Goal: Task Accomplishment & Management: Use online tool/utility

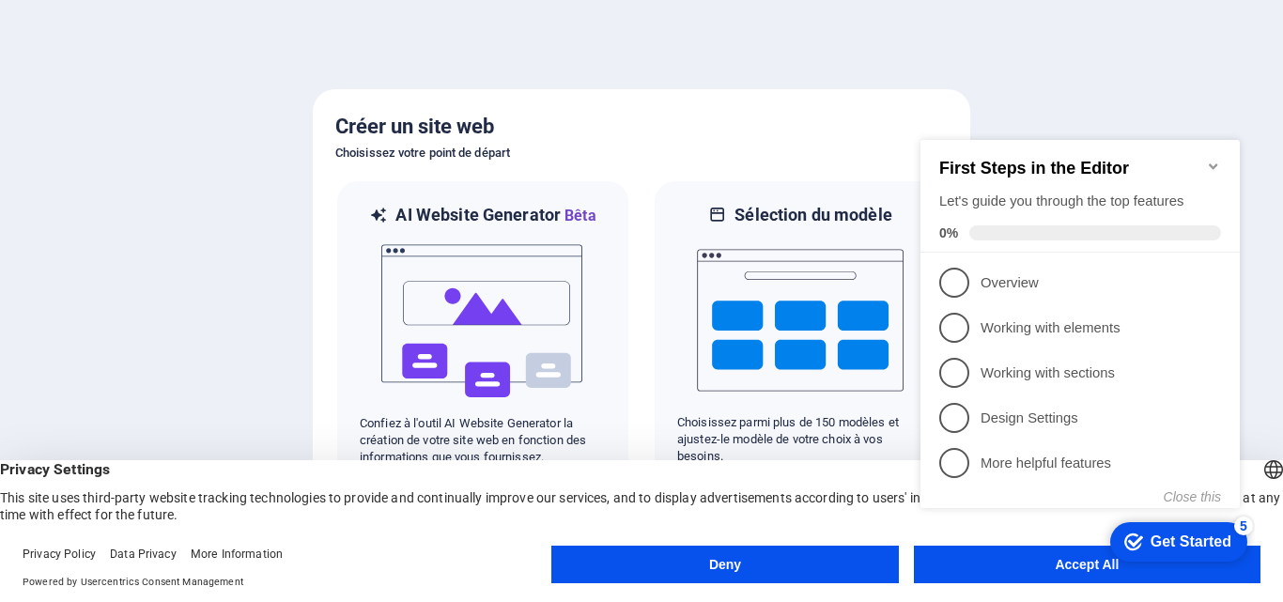
click at [1068, 576] on button "Accept All" at bounding box center [1087, 565] width 347 height 38
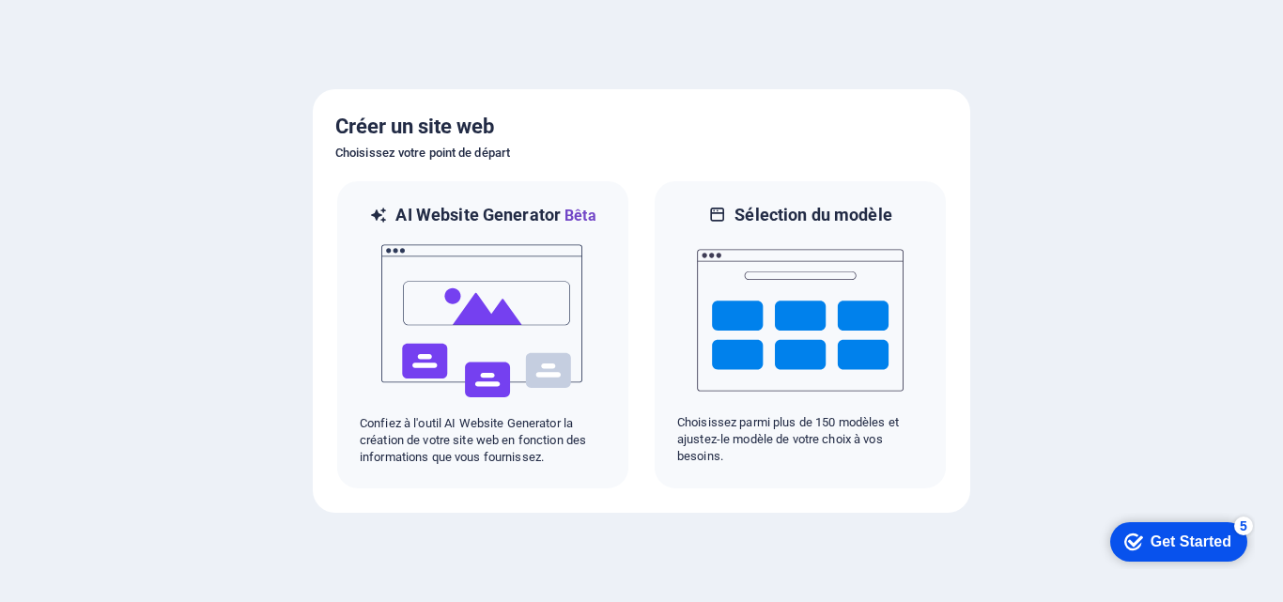
click at [1029, 374] on div at bounding box center [641, 301] width 1283 height 602
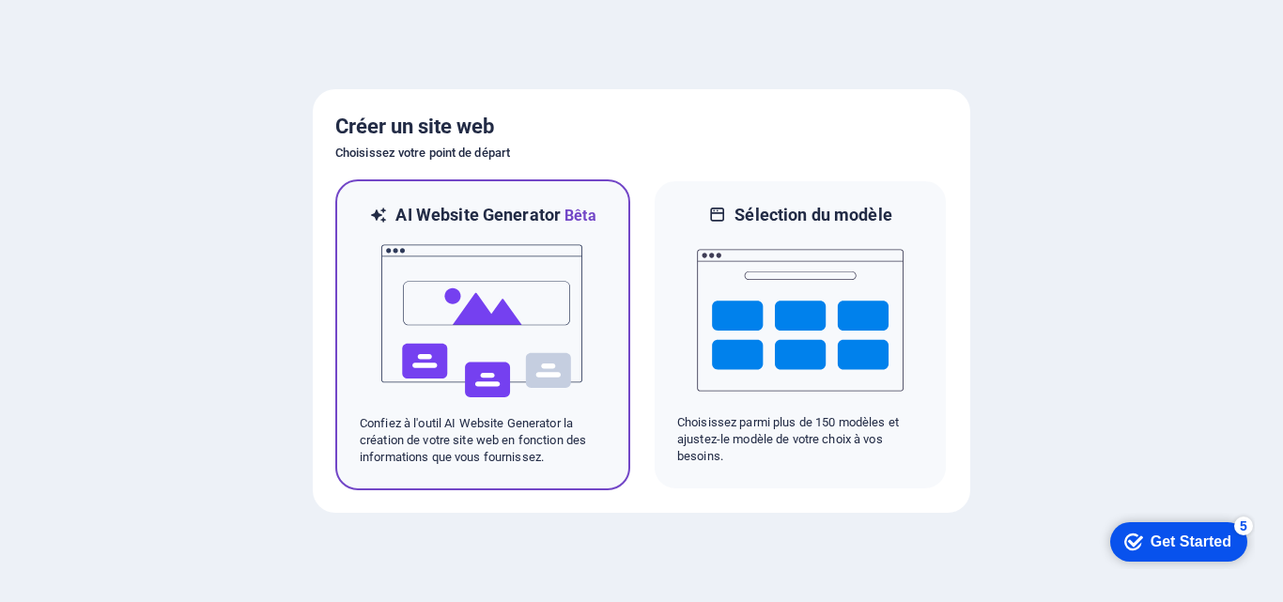
click at [541, 330] on img at bounding box center [482, 321] width 207 height 188
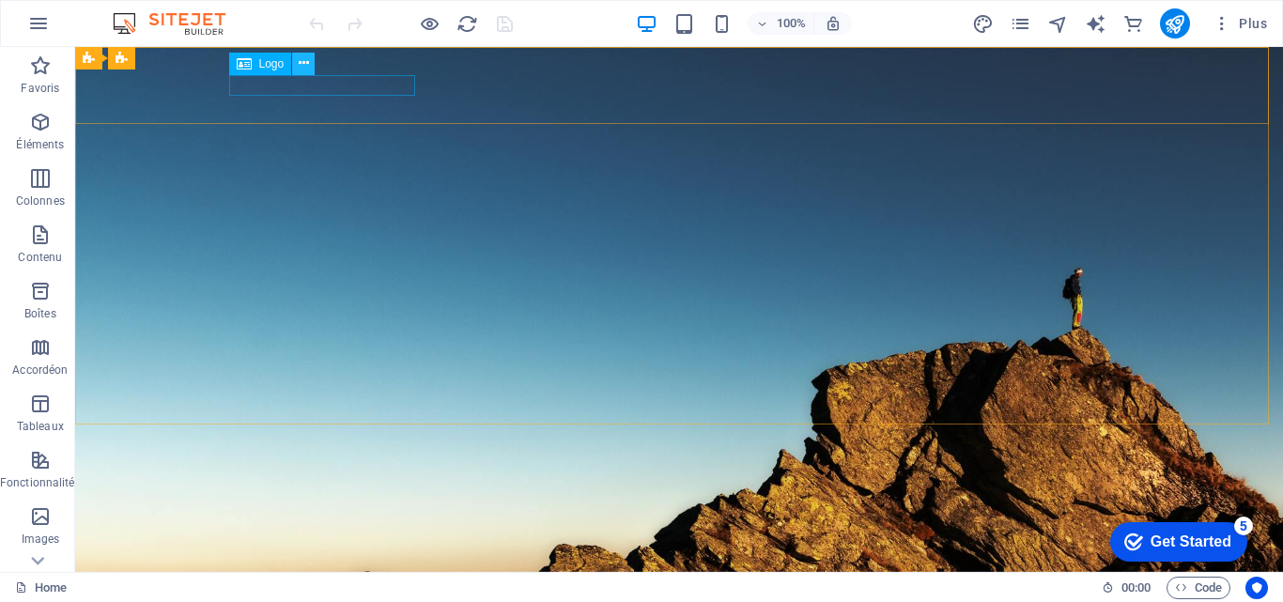
click at [302, 62] on icon at bounding box center [304, 64] width 10 height 20
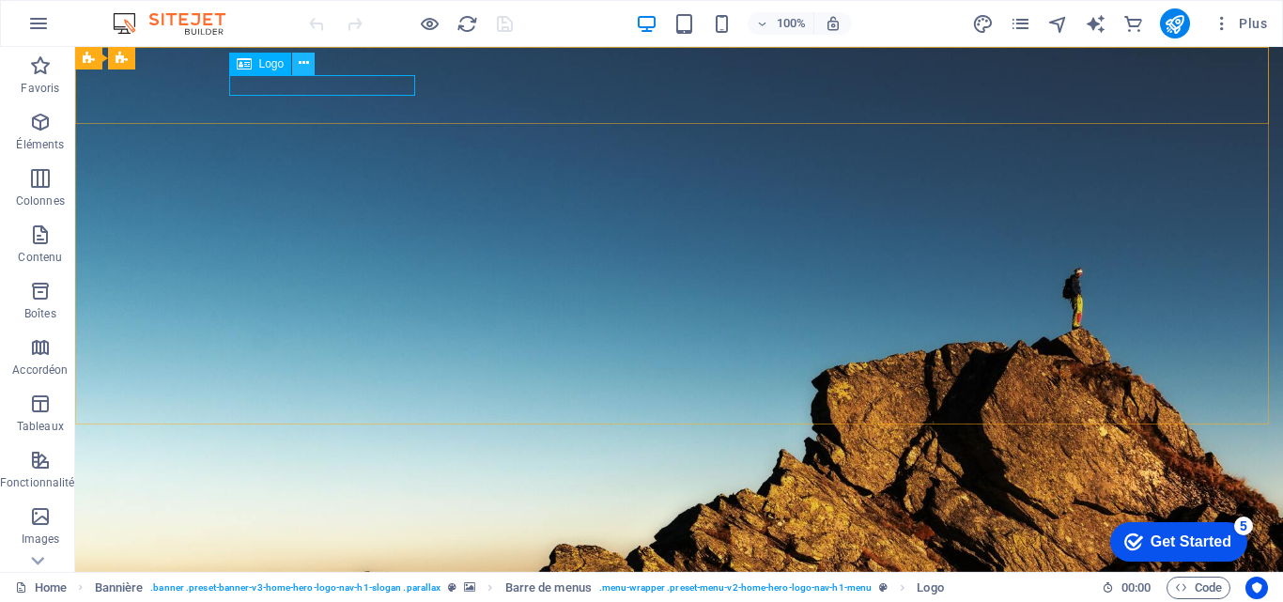
click at [303, 71] on icon at bounding box center [304, 64] width 10 height 20
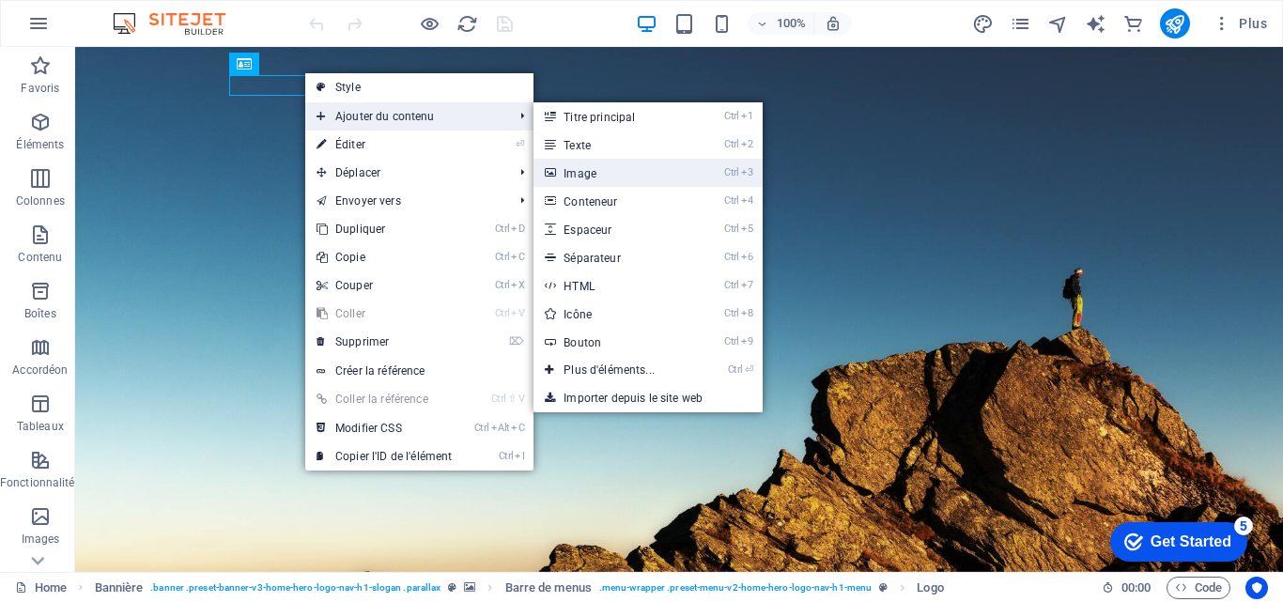
click at [676, 171] on link "Ctrl 3 Image" at bounding box center [613, 173] width 159 height 28
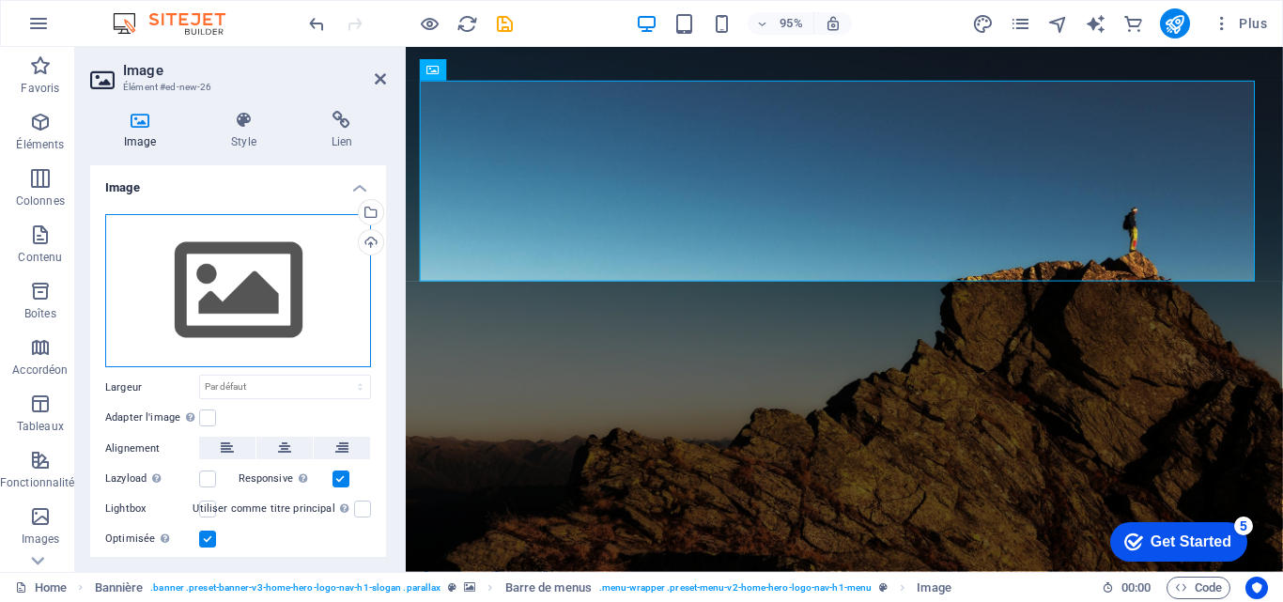
click at [271, 269] on div "Glissez les fichiers ici, cliquez pour choisir les fichiers ou sélectionnez les…" at bounding box center [238, 291] width 266 height 154
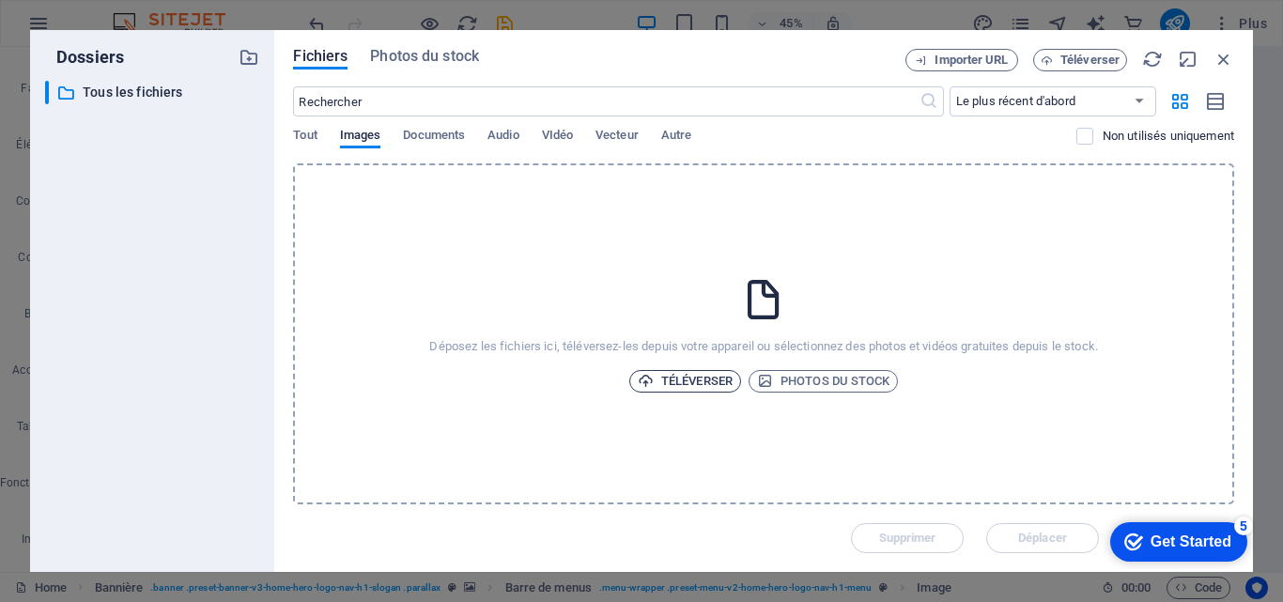
click at [679, 380] on span "Téléverser" at bounding box center [685, 381] width 95 height 23
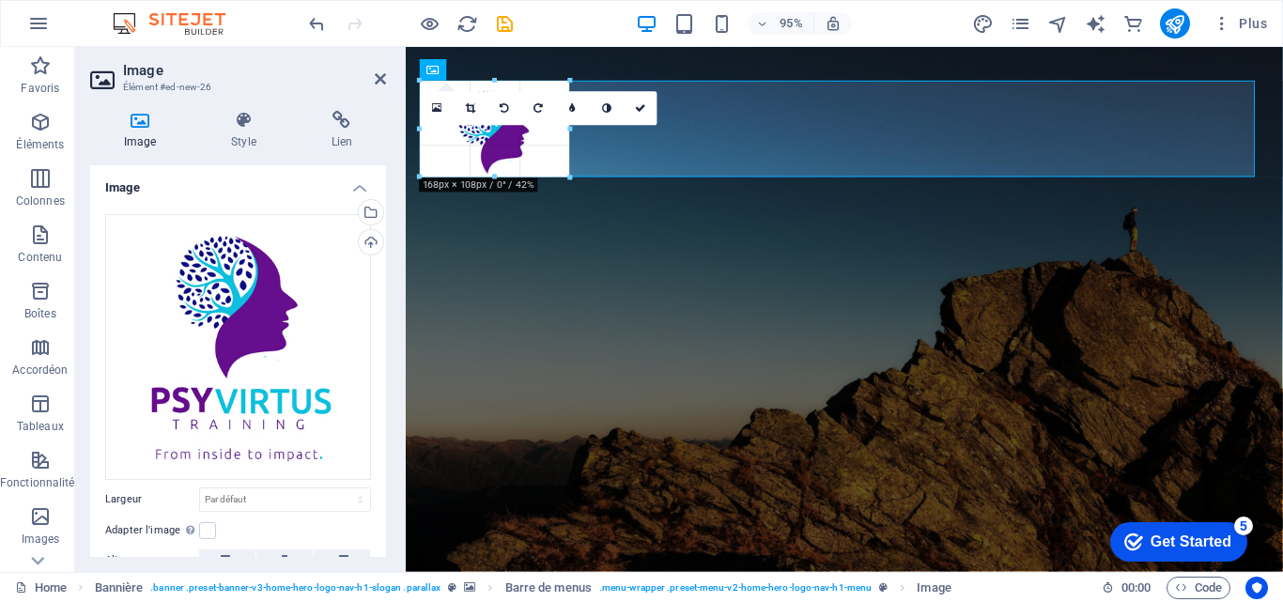
drag, startPoint x: 780, startPoint y: 81, endPoint x: 348, endPoint y: 191, distance: 444.9
type input "168"
select select "px"
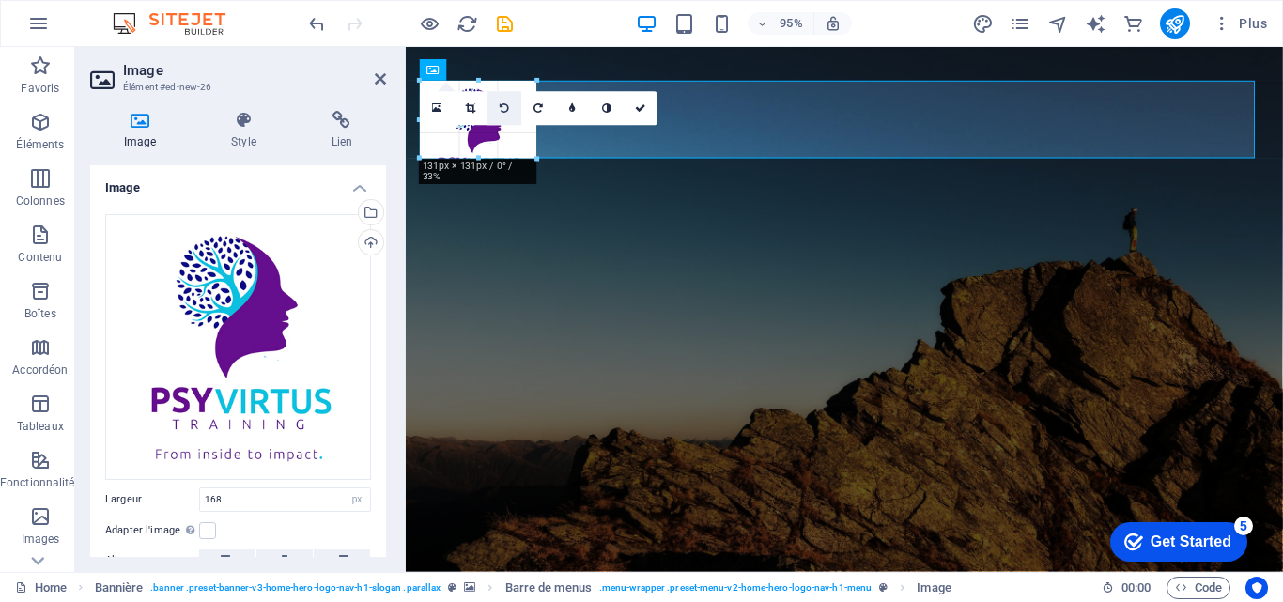
drag, startPoint x: 570, startPoint y: 228, endPoint x: 200, endPoint y: 233, distance: 370.1
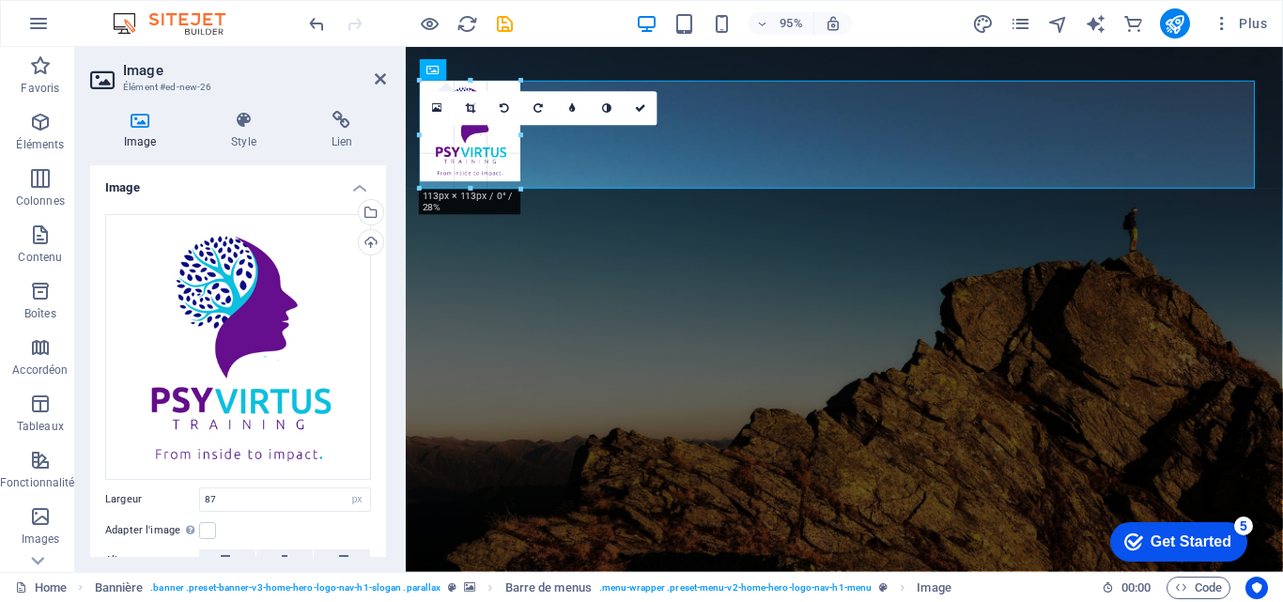
drag, startPoint x: 501, startPoint y: 158, endPoint x: 533, endPoint y: 179, distance: 38.6
type input "121"
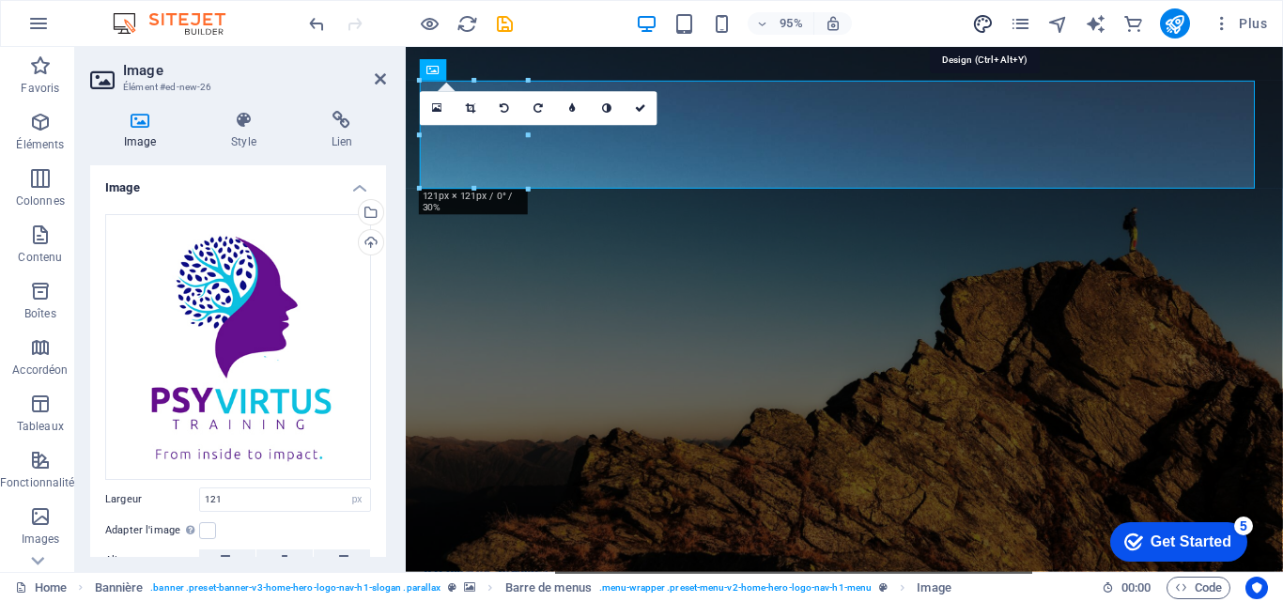
click at [988, 22] on icon "design" at bounding box center [983, 24] width 22 height 22
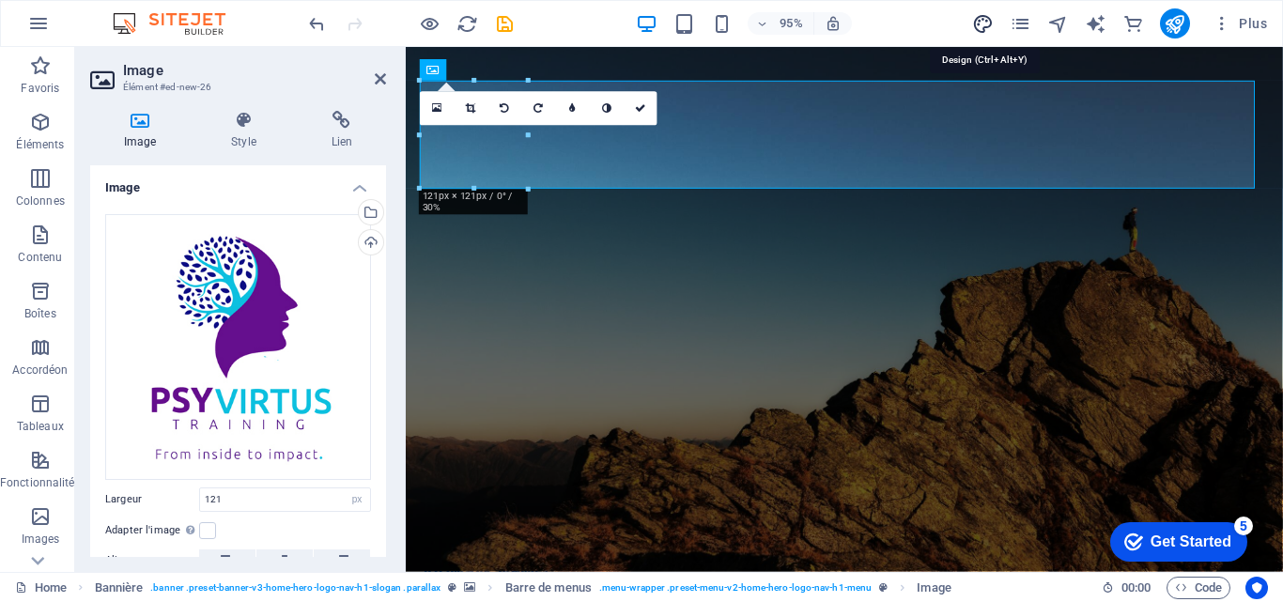
select select "px"
select select "200"
select select "px"
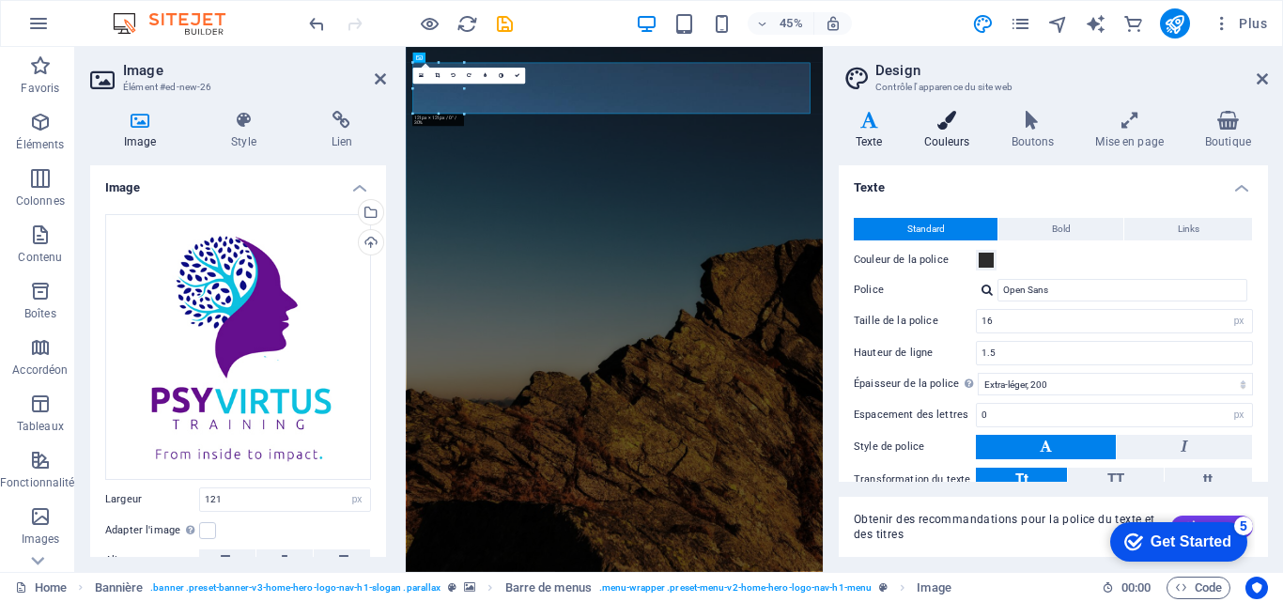
click at [940, 132] on h4 "Couleurs" at bounding box center [950, 130] width 87 height 39
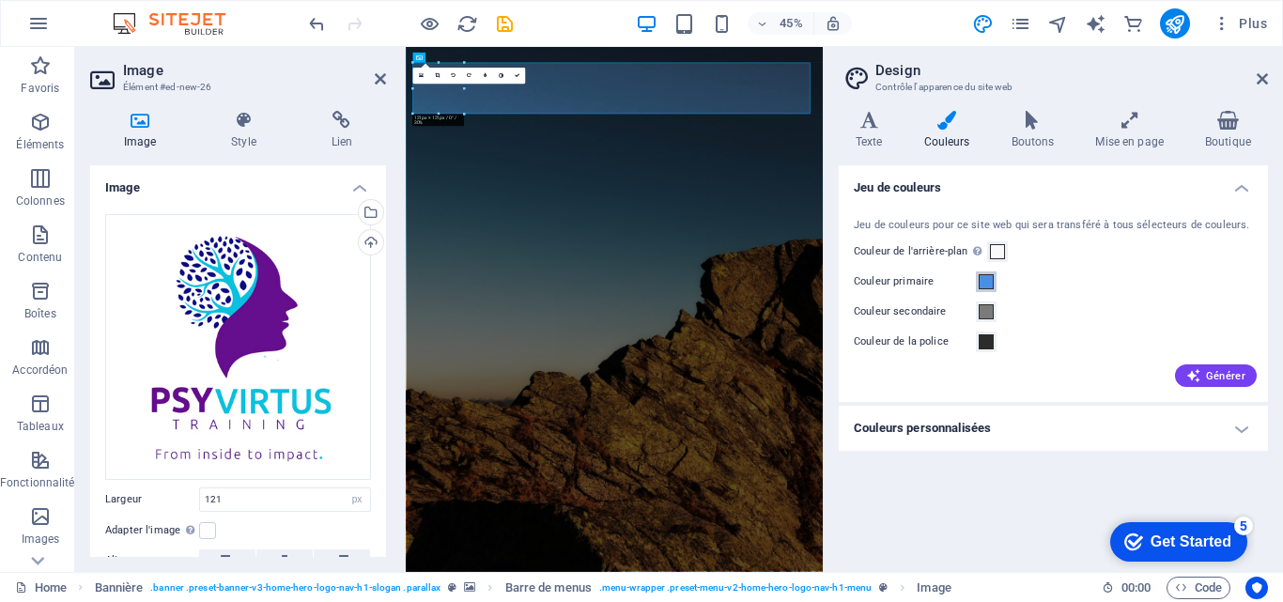
click at [990, 281] on span at bounding box center [986, 281] width 15 height 15
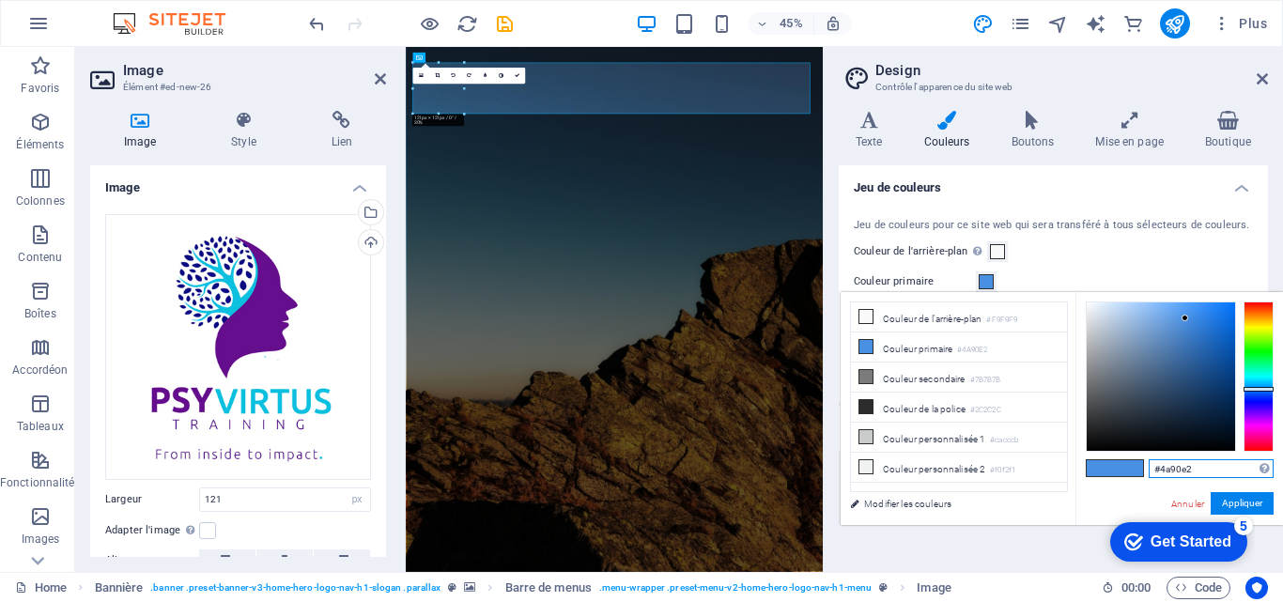
drag, startPoint x: 1195, startPoint y: 471, endPoint x: 1154, endPoint y: 467, distance: 40.6
click at [1154, 467] on input "#4a90e2" at bounding box center [1211, 468] width 125 height 19
paste input "650e8d"
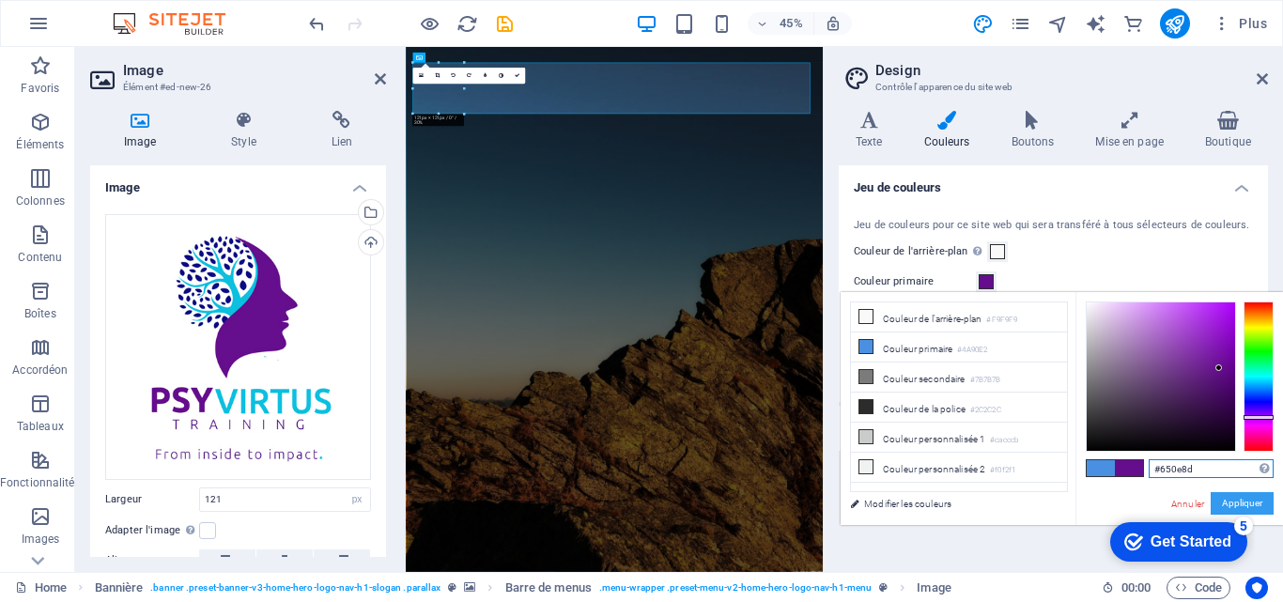
type input "#650e8d"
click at [1235, 503] on button "Appliquer" at bounding box center [1242, 503] width 63 height 23
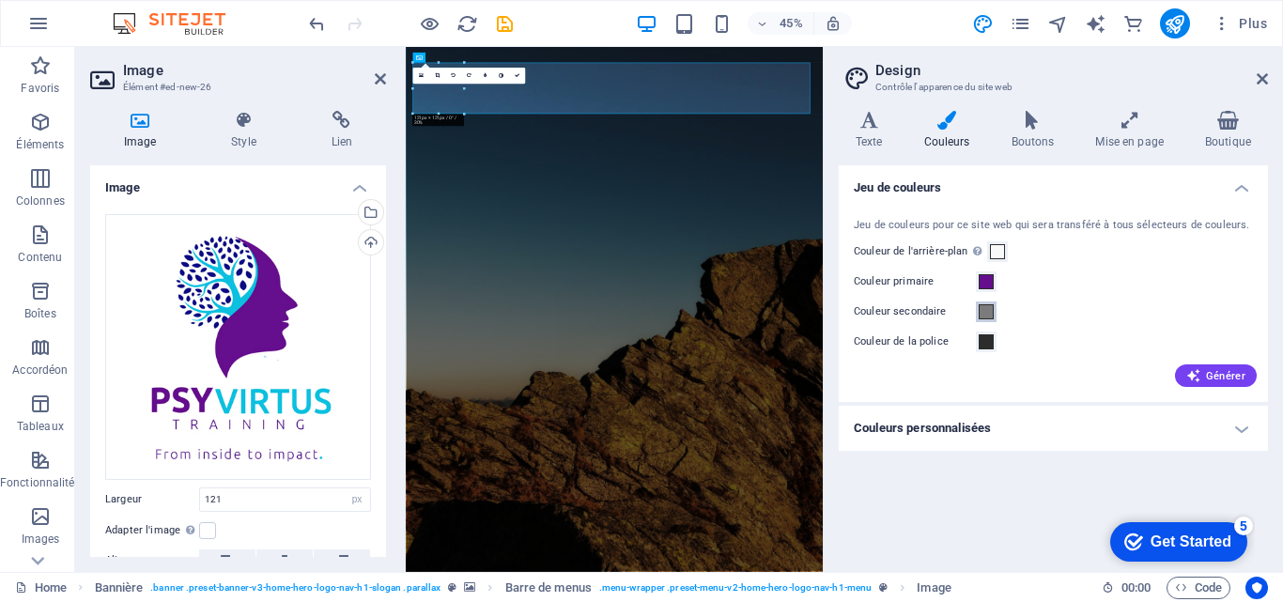
click at [987, 309] on span at bounding box center [986, 311] width 15 height 15
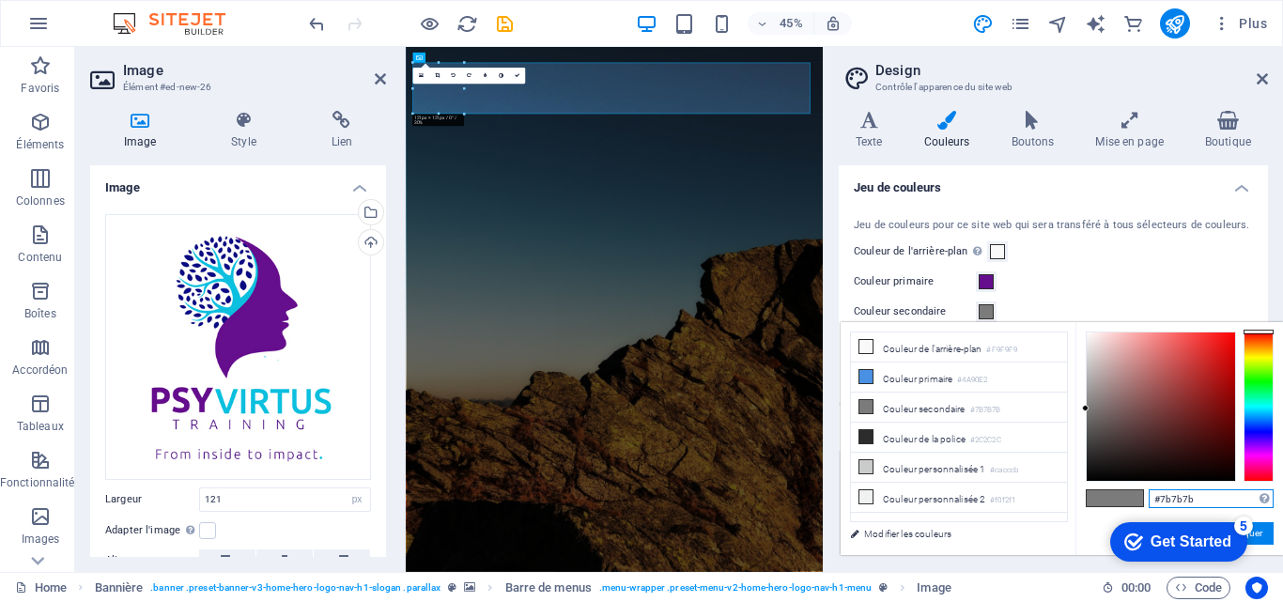
drag, startPoint x: 1215, startPoint y: 498, endPoint x: 1139, endPoint y: 487, distance: 76.9
click at [1139, 487] on div "#7b7b7b Formats pris en charge #0852ed rgb(8, 82, 237) rgba(8, 82, 237, 90%) hs…" at bounding box center [1179, 574] width 208 height 505
paste input "0cc0df"
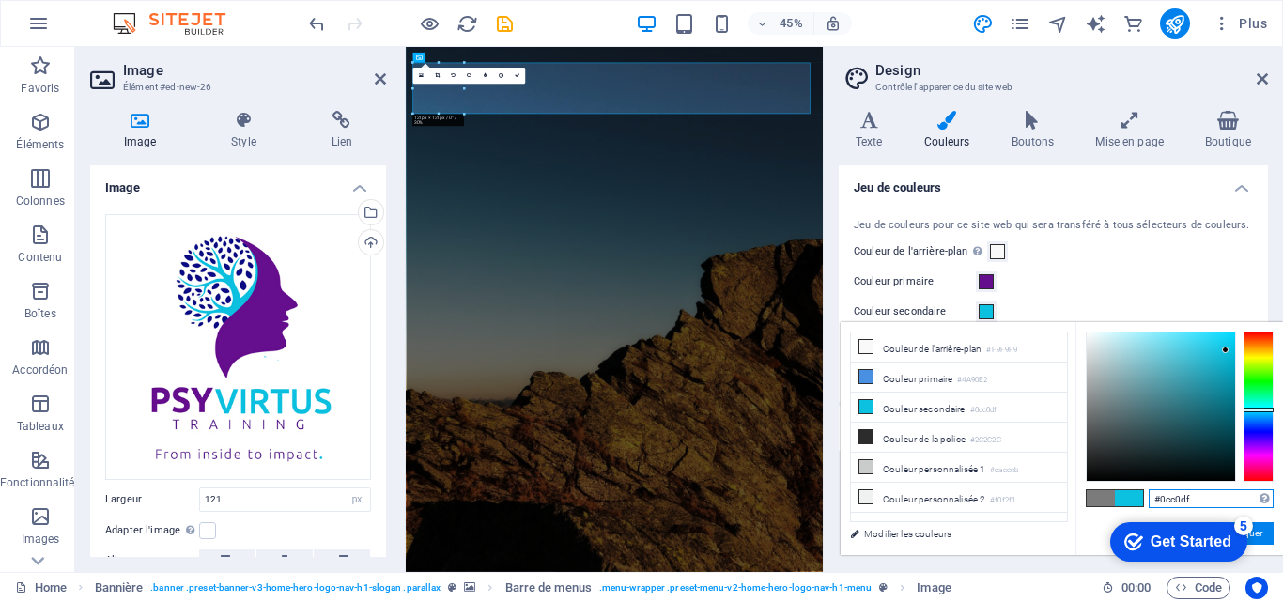
type input "#0cc0df"
click at [1065, 267] on div "Jeu de couleurs pour ce site web qui sera transféré à tous sélecteurs de couleu…" at bounding box center [1053, 301] width 437 height 204
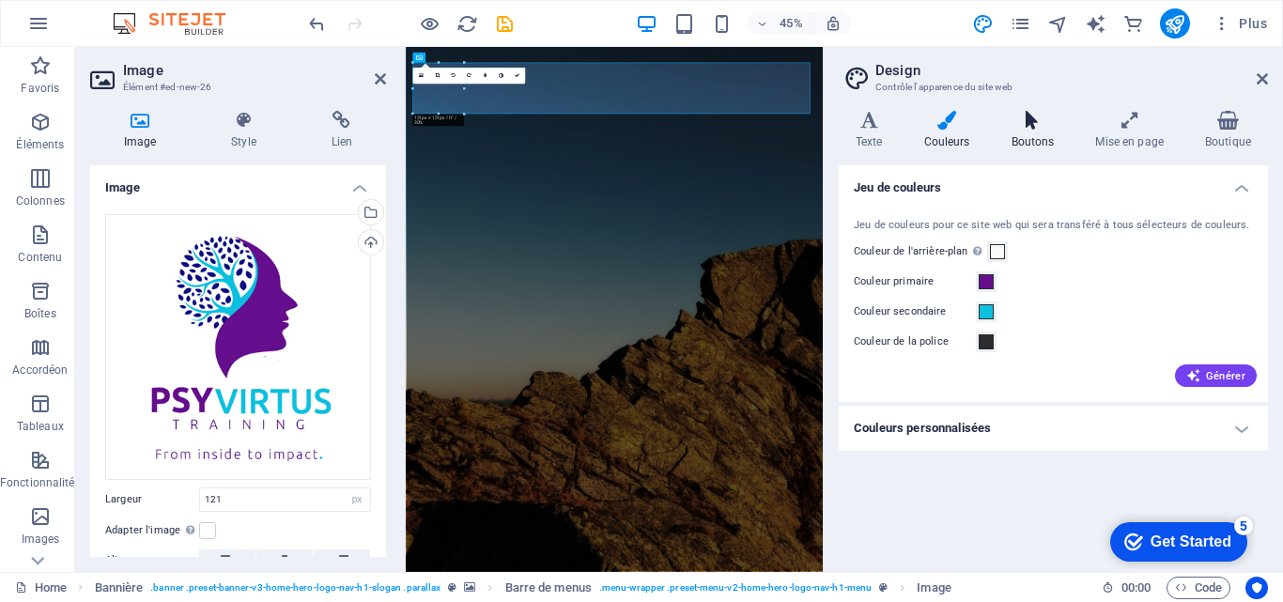
click at [1035, 121] on icon at bounding box center [1033, 120] width 77 height 19
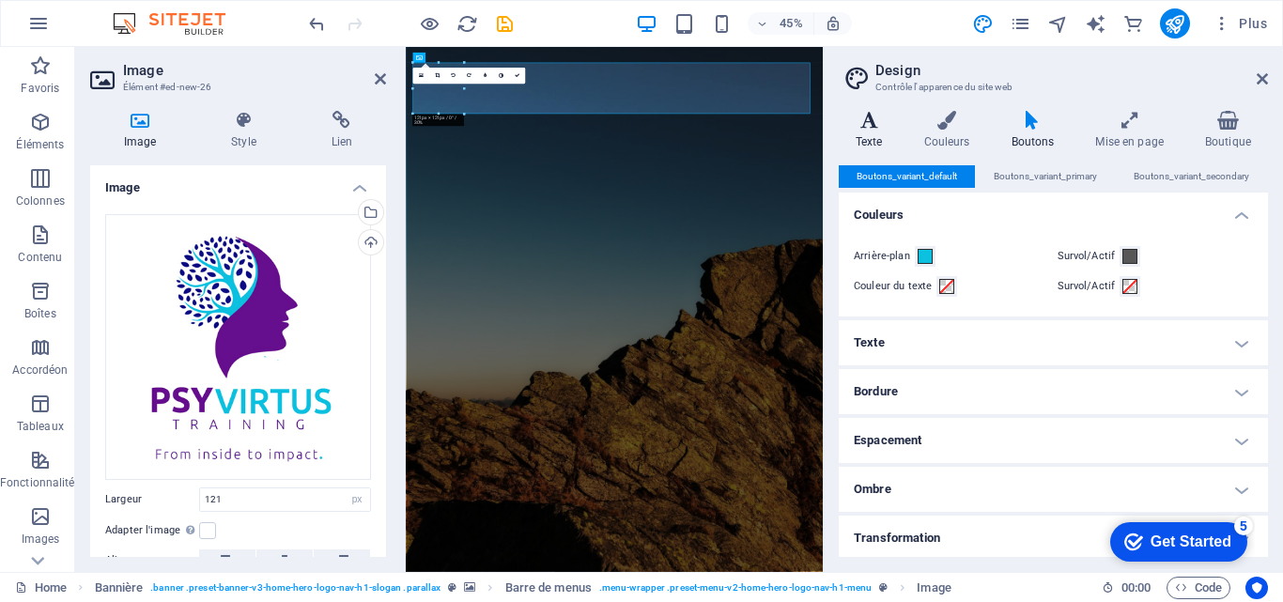
click at [863, 130] on h4 "Texte" at bounding box center [873, 130] width 69 height 39
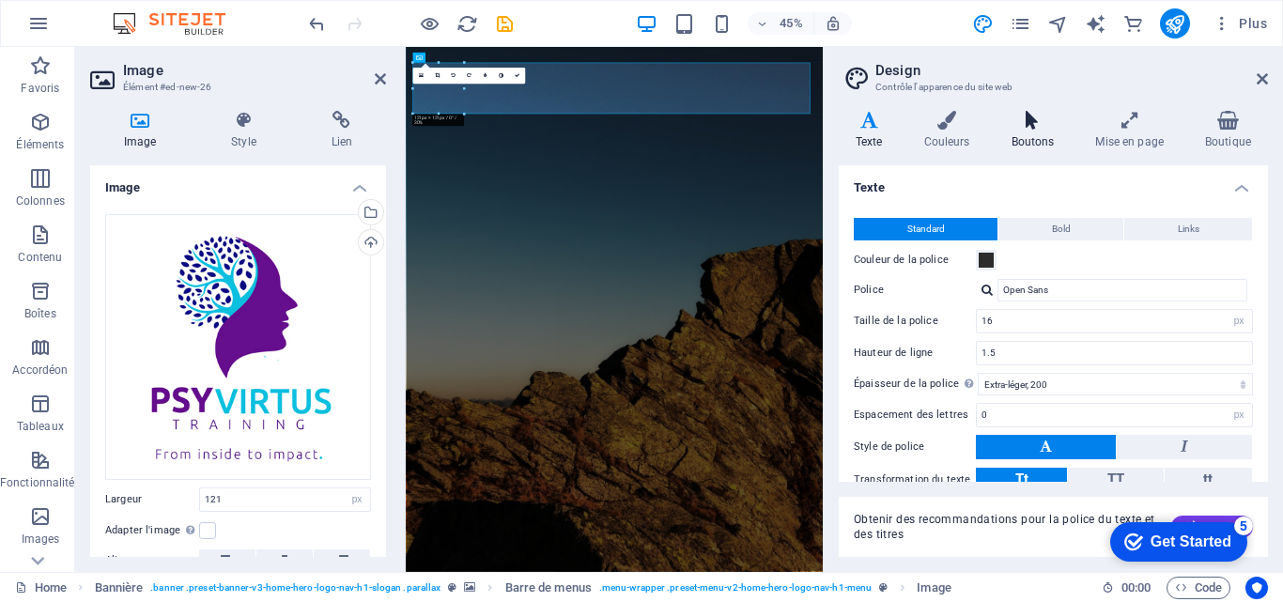
click at [1029, 131] on h4 "Boutons" at bounding box center [1037, 130] width 85 height 39
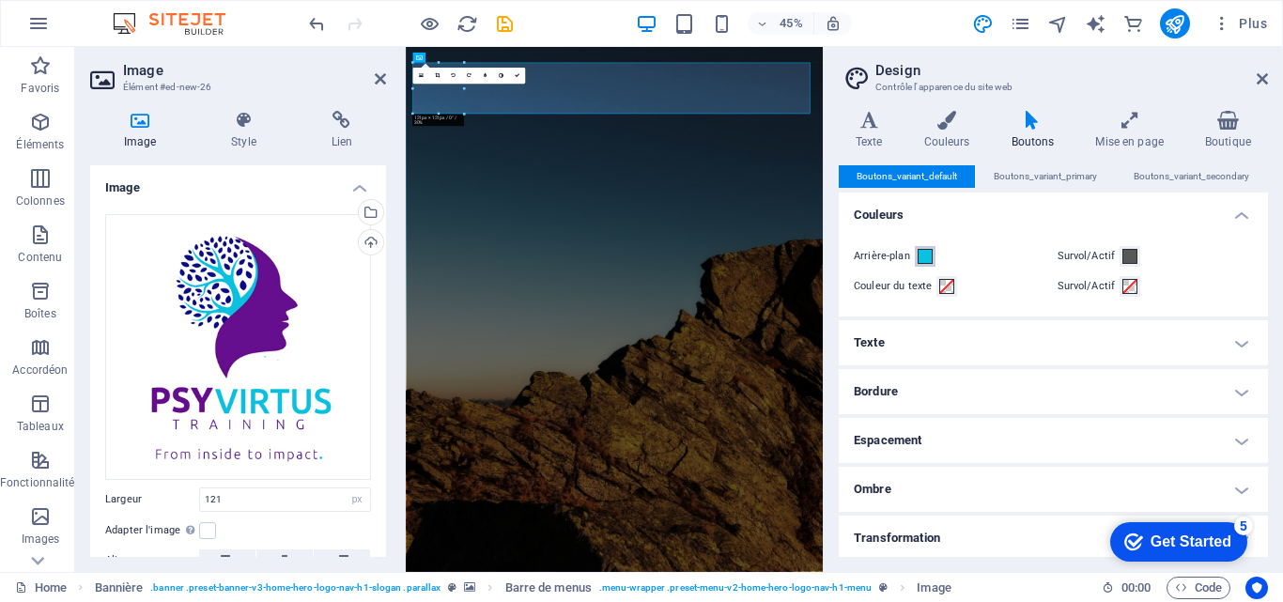
click at [924, 251] on span at bounding box center [925, 256] width 15 height 15
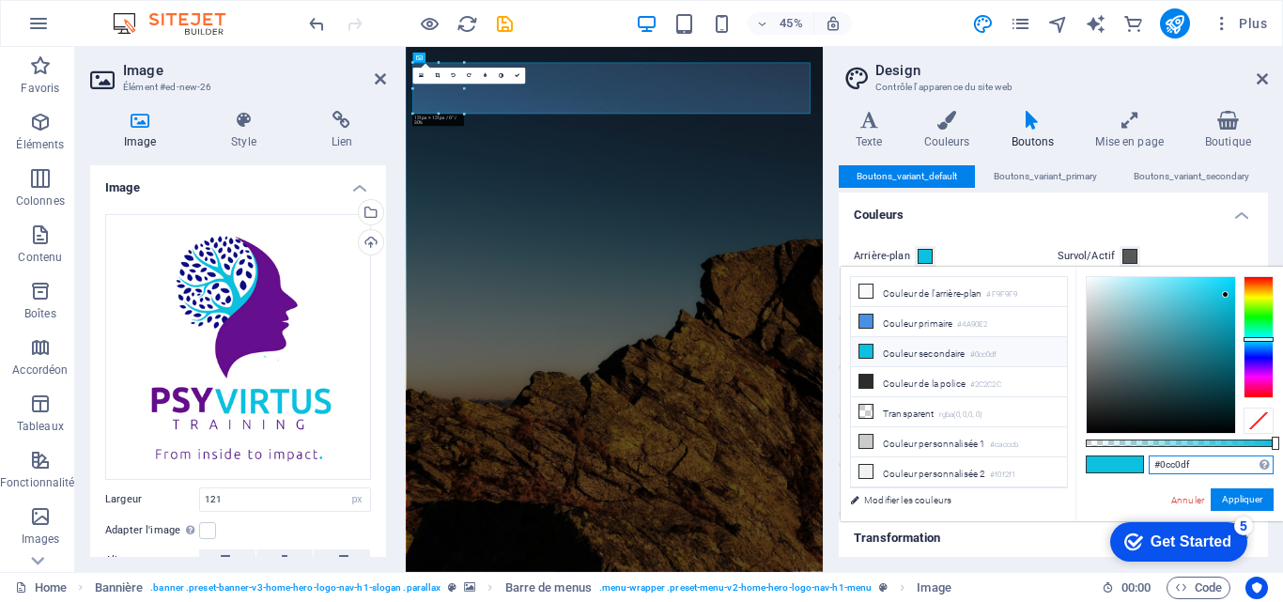
drag, startPoint x: 1215, startPoint y: 457, endPoint x: 1153, endPoint y: 457, distance: 62.0
click at [1153, 457] on input "#0cc0df" at bounding box center [1211, 465] width 125 height 19
paste input "650e8d"
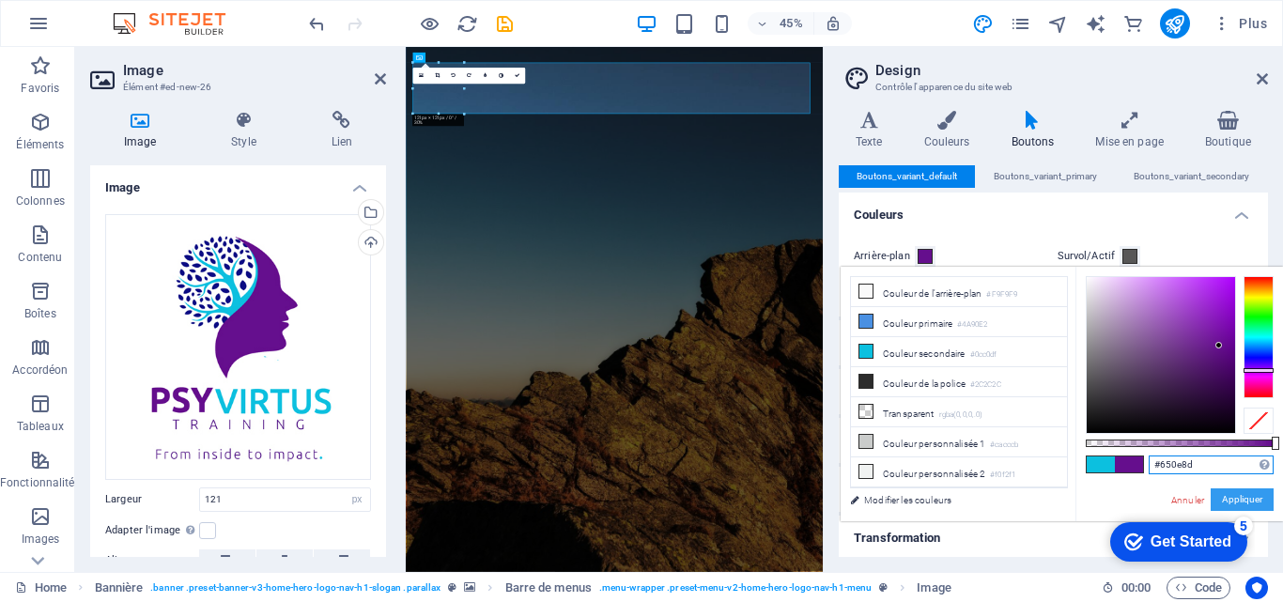
type input "#650e8d"
click at [1253, 493] on button "Appliquer" at bounding box center [1242, 499] width 63 height 23
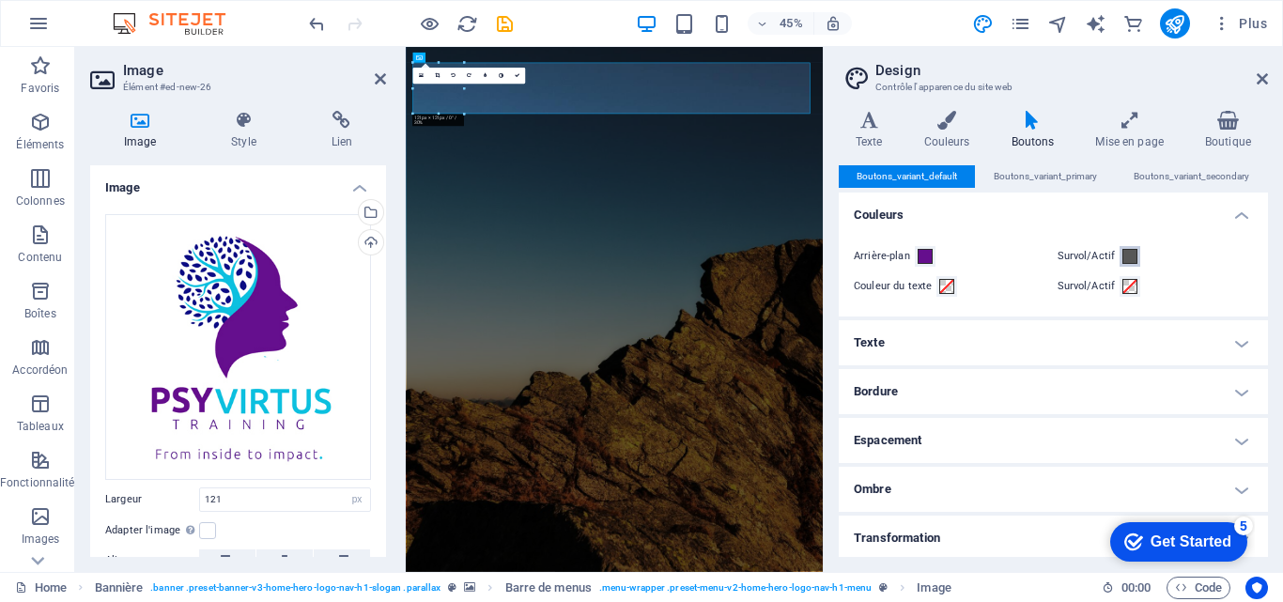
click at [1133, 257] on span at bounding box center [1129, 256] width 15 height 15
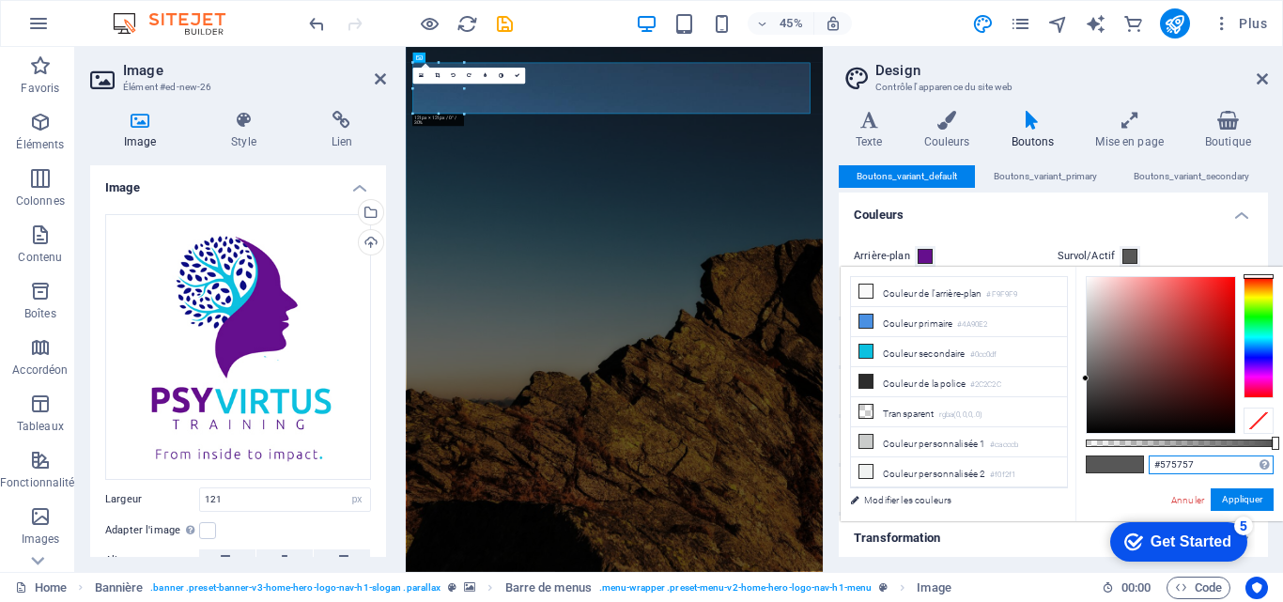
drag, startPoint x: 1193, startPoint y: 459, endPoint x: 1136, endPoint y: 460, distance: 57.3
click at [1136, 460] on div "#575757 Formats pris en charge #0852ed rgb(8, 82, 237) rgba(8, 82, 237, 90%) hs…" at bounding box center [1179, 530] width 208 height 527
paste input "0cc0df"
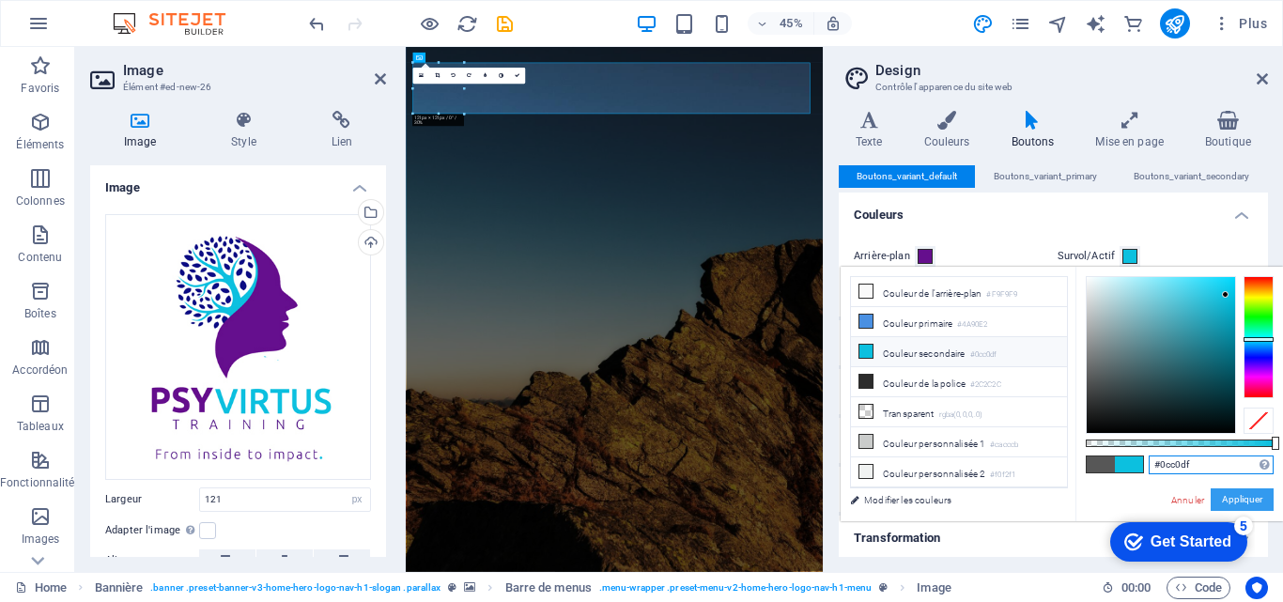
type input "#0cc0df"
click at [1263, 490] on button "Appliquer" at bounding box center [1242, 499] width 63 height 23
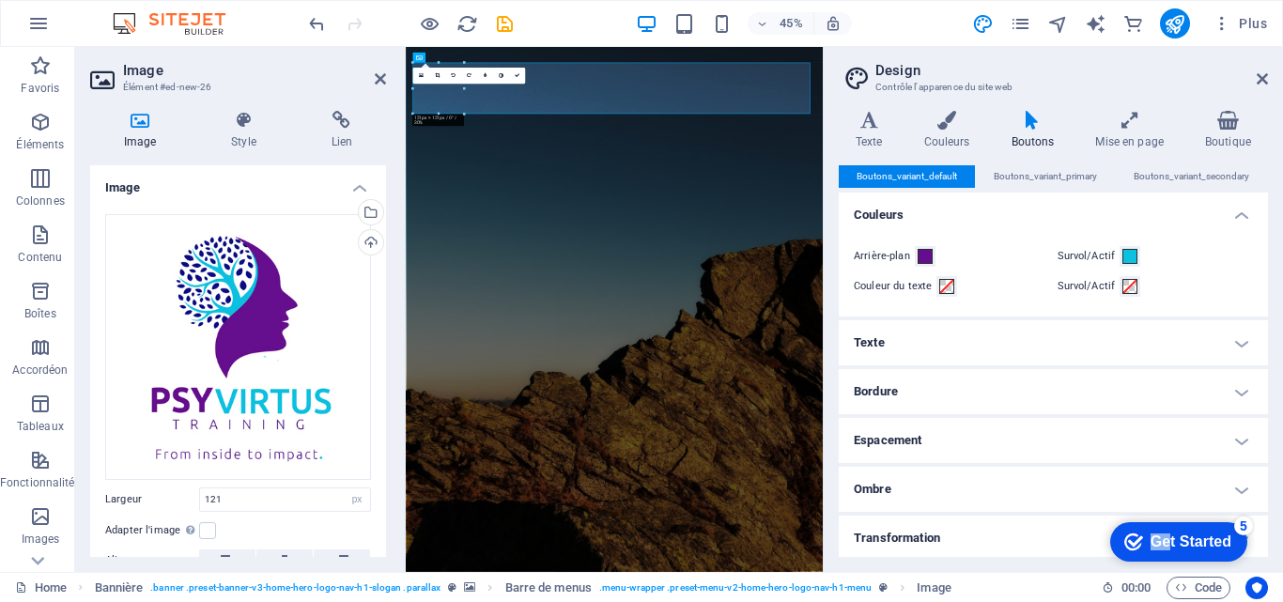
drag, startPoint x: 1168, startPoint y: 543, endPoint x: 1134, endPoint y: 376, distance: 170.6
click html "checkmark Get Started 5 First Steps in the Editor Let's guide you through the t…"
click at [946, 285] on span at bounding box center [946, 286] width 15 height 15
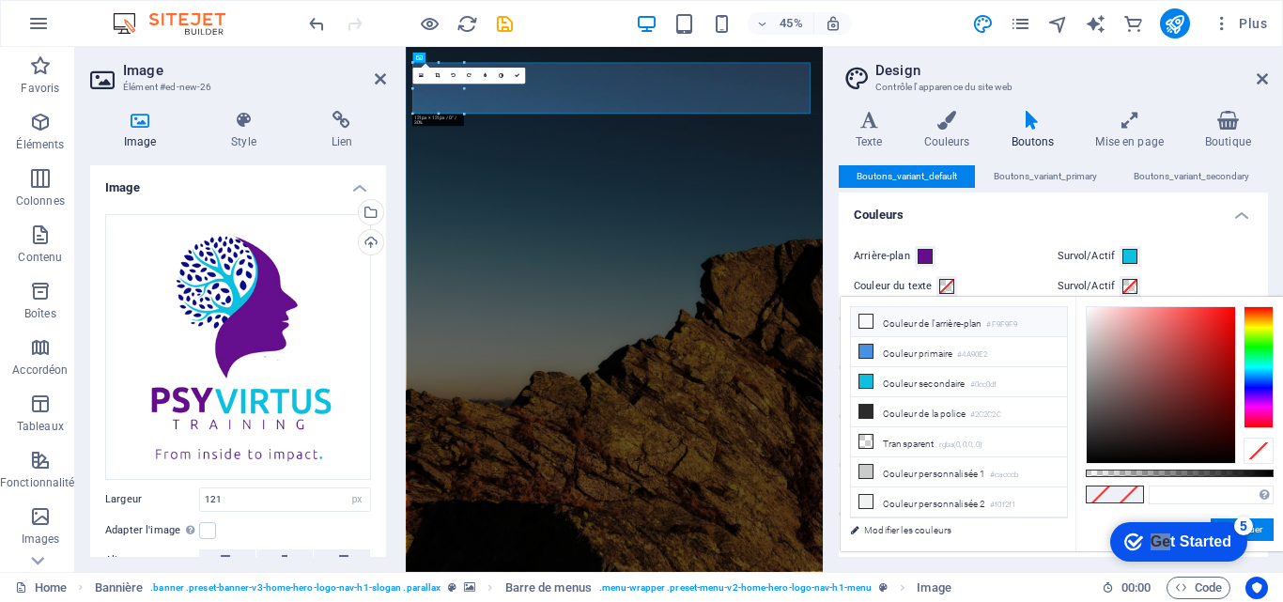
click at [863, 325] on icon at bounding box center [865, 321] width 13 height 13
type input "#f9f9f9"
click at [1124, 282] on span at bounding box center [1129, 286] width 15 height 15
click at [870, 414] on icon at bounding box center [865, 411] width 13 height 13
type input "#2c2c2c"
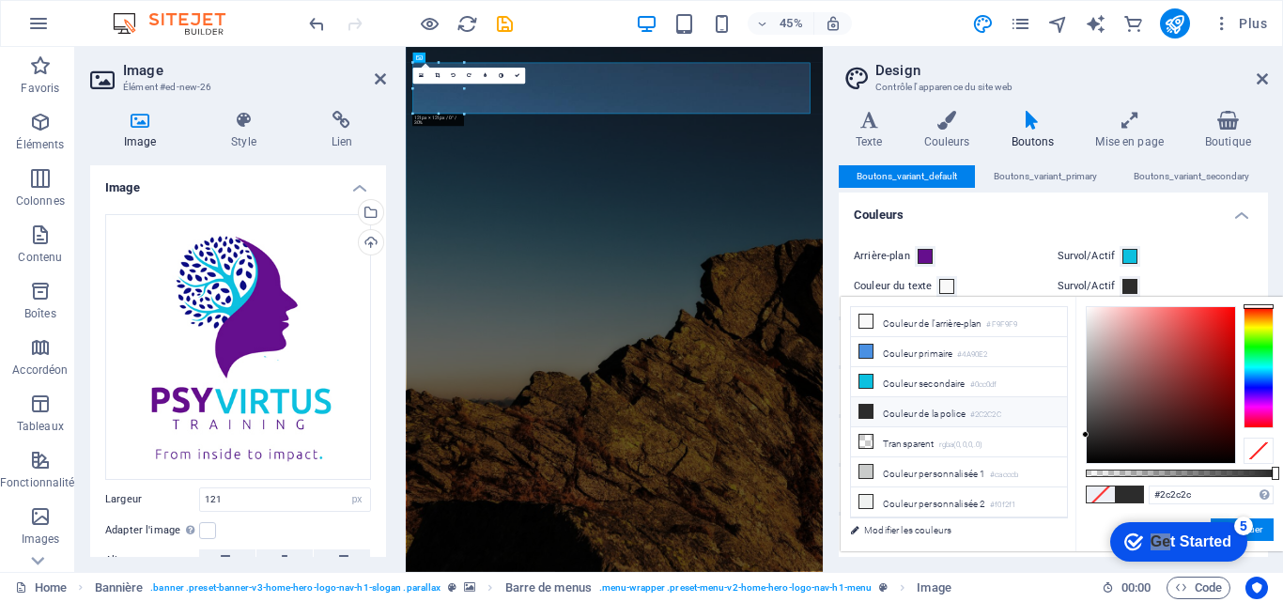
click at [1199, 234] on div "Arrière-plan Survol/Actif Couleur du texte Survol/Actif" at bounding box center [1053, 271] width 437 height 90
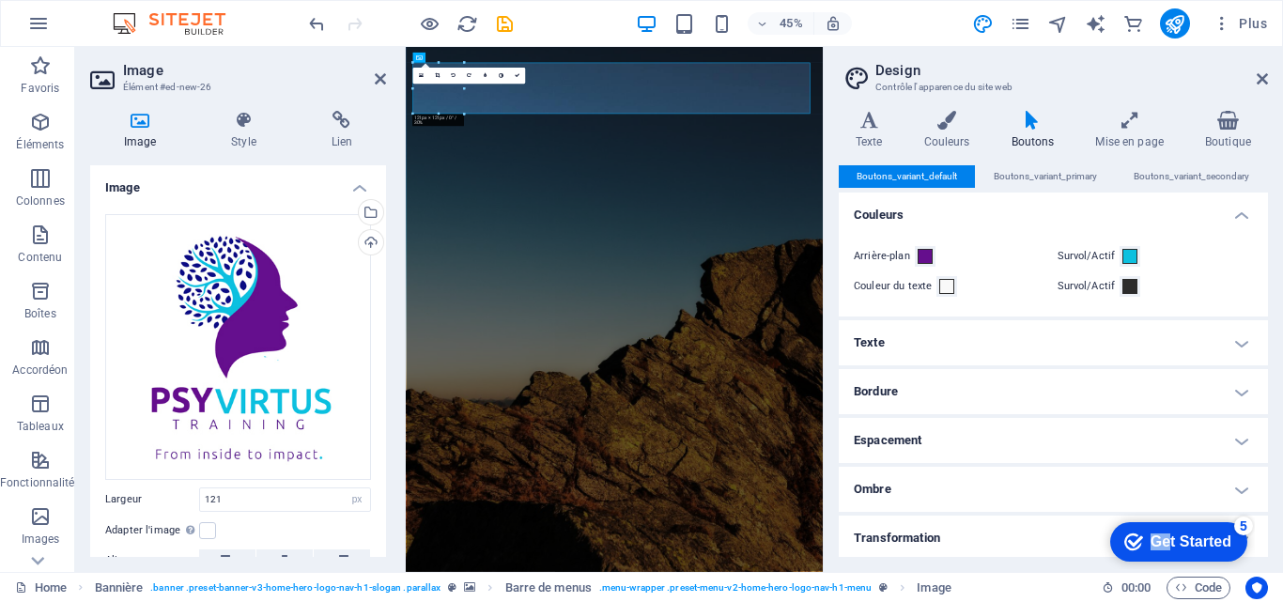
click at [1182, 542] on div "Get Started" at bounding box center [1191, 542] width 81 height 17
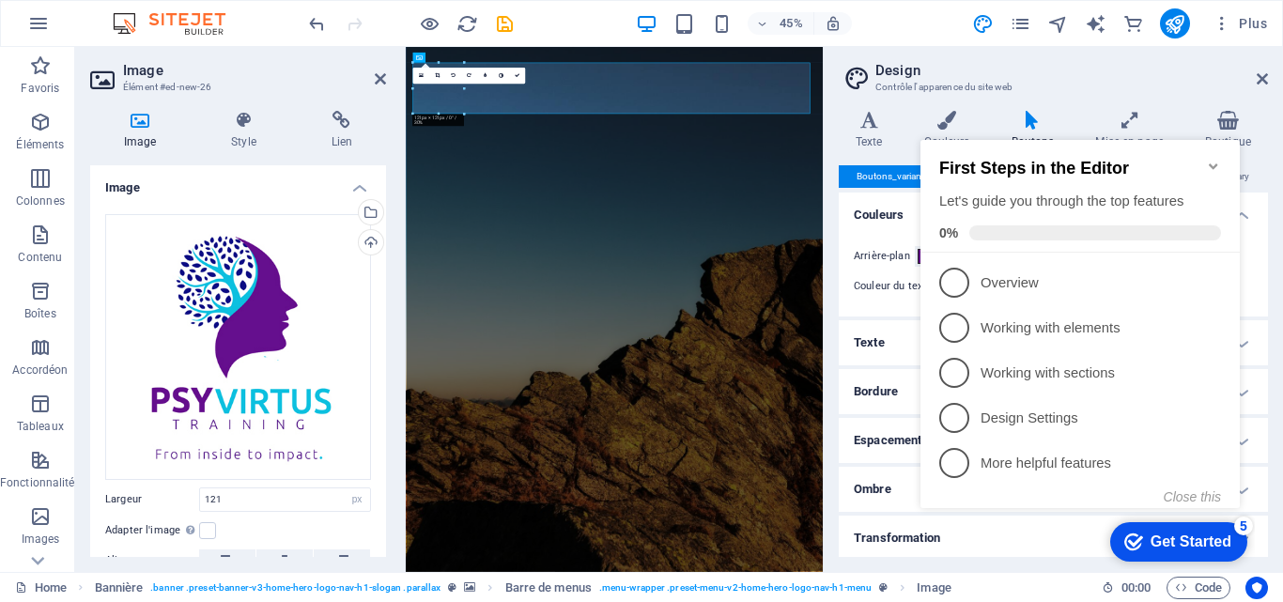
click at [1214, 163] on icon "Minimize checklist" at bounding box center [1213, 166] width 8 height 6
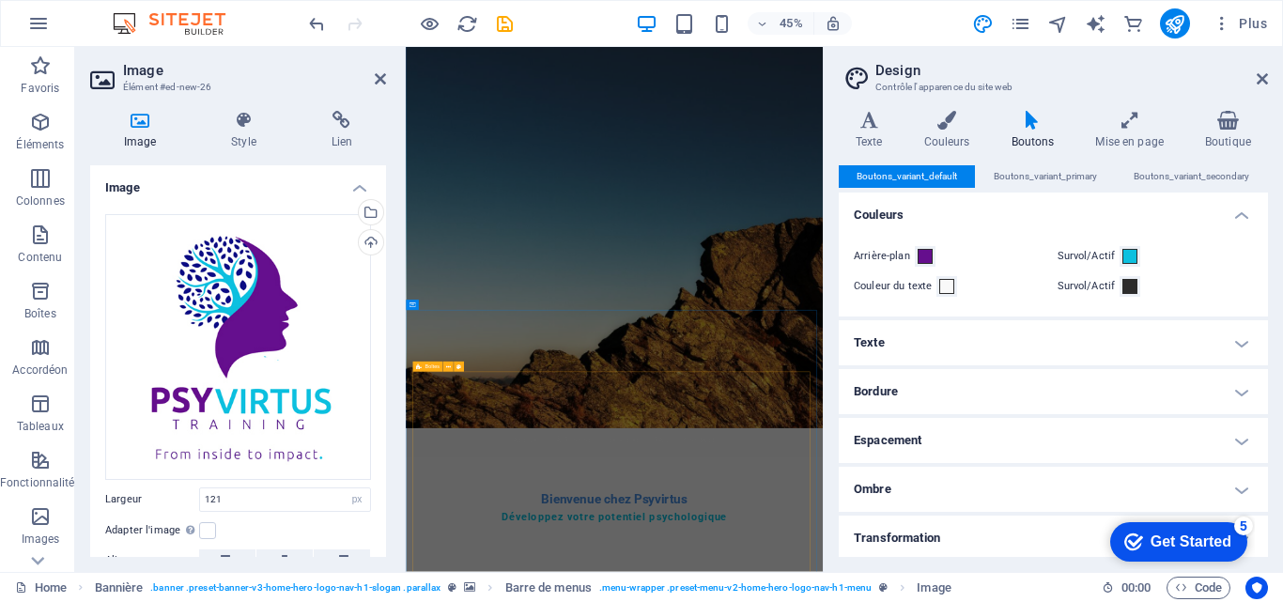
scroll to position [470, 0]
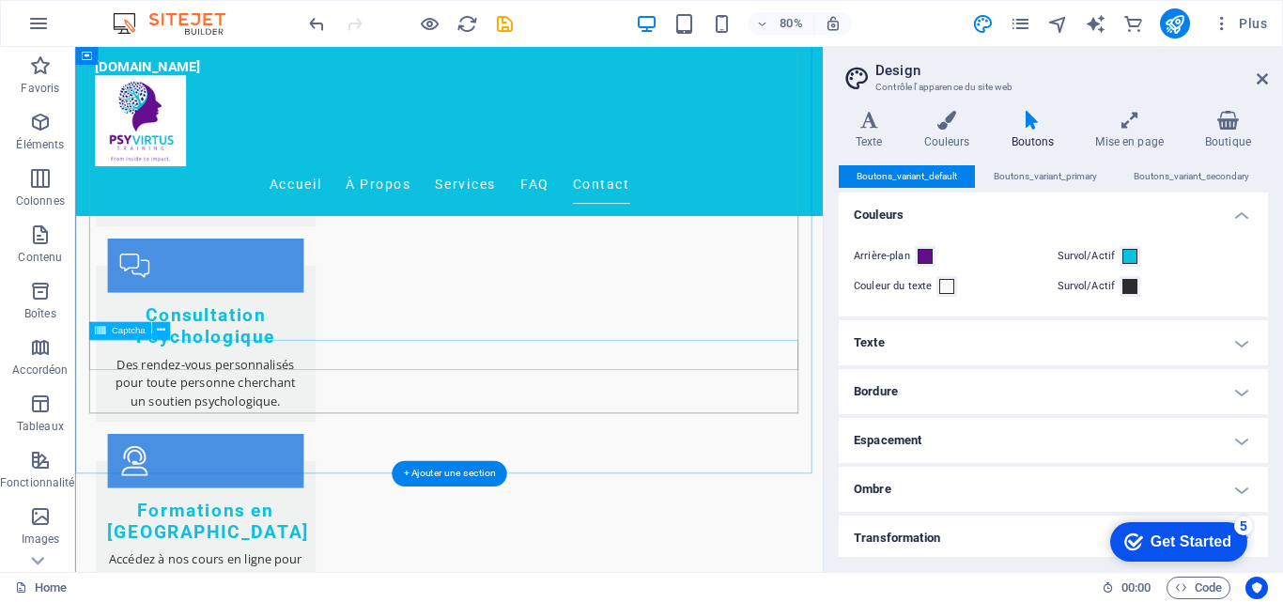
scroll to position [3064, 0]
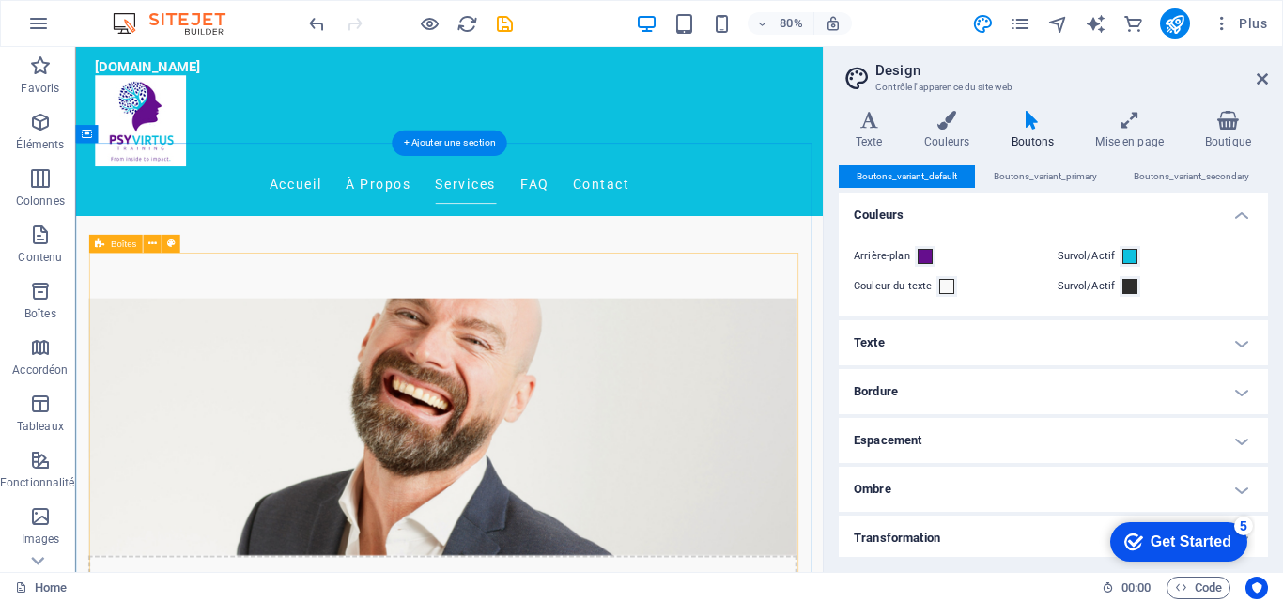
scroll to position [716, 0]
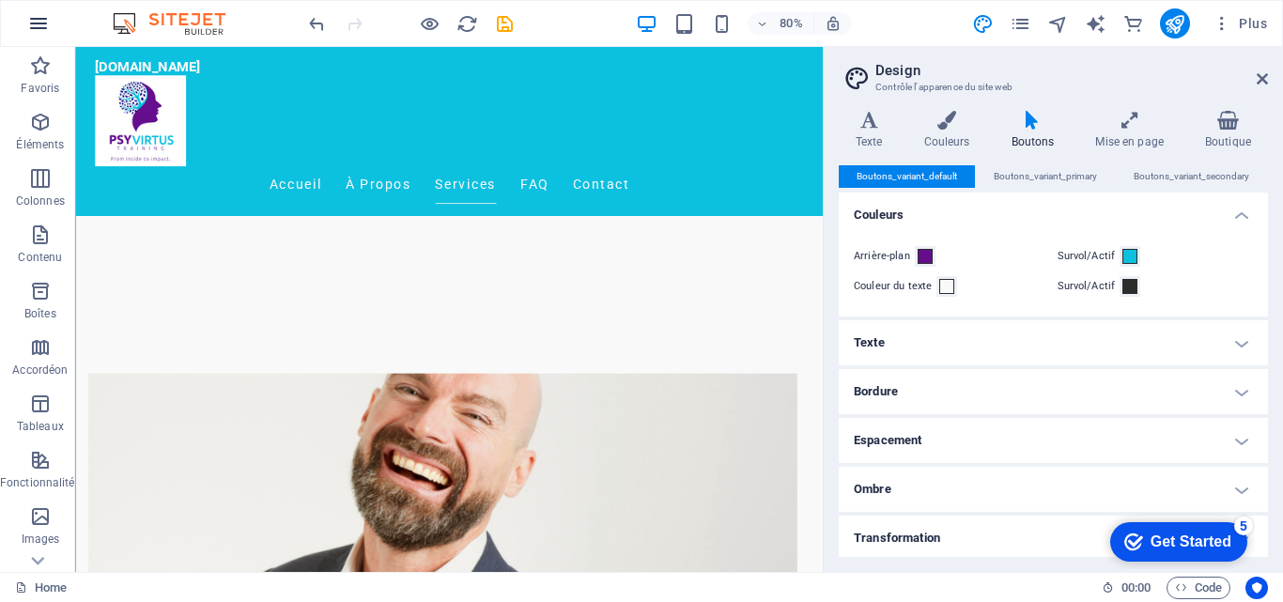
click at [39, 28] on icon "button" at bounding box center [38, 23] width 23 height 23
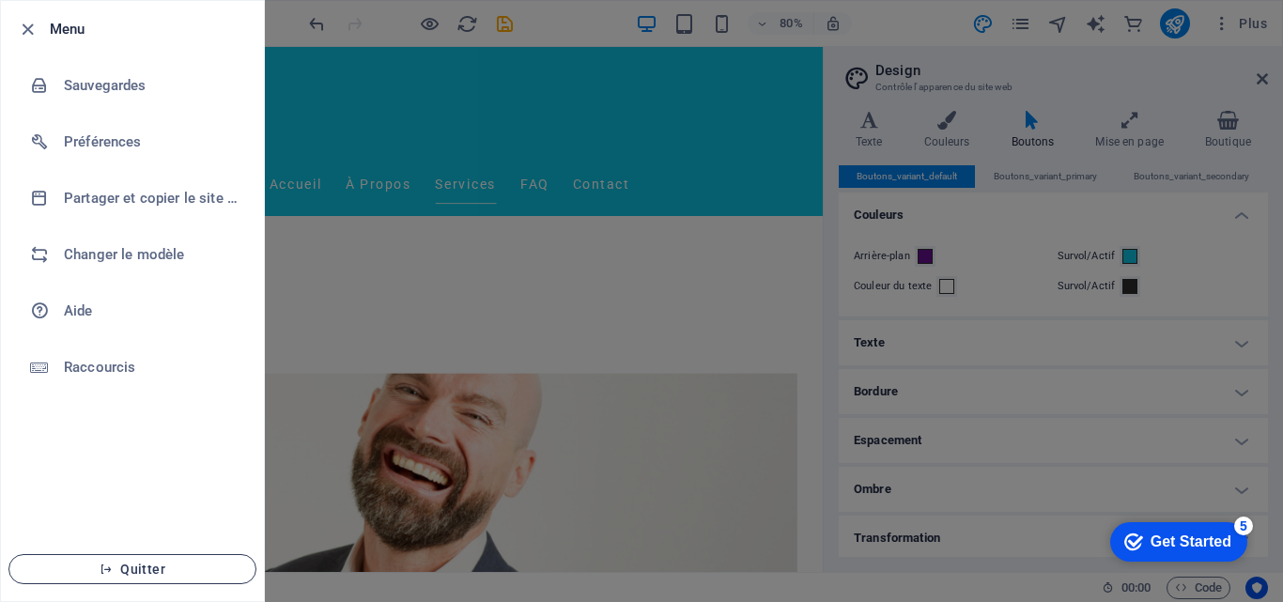
click at [178, 565] on span "Quitter" at bounding box center [132, 569] width 216 height 15
